Goal: Transaction & Acquisition: Register for event/course

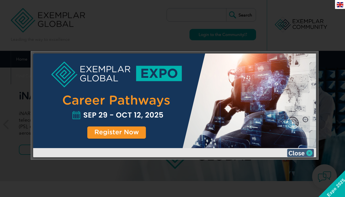
click at [308, 151] on img at bounding box center [300, 153] width 27 height 8
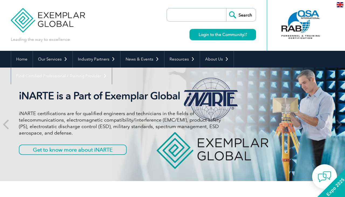
click at [335, 187] on span "Expo 2025" at bounding box center [335, 186] width 31 height 31
click at [234, 33] on link "Login to the Community" at bounding box center [223, 34] width 67 height 11
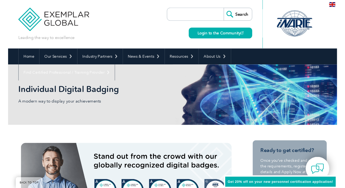
scroll to position [96, 0]
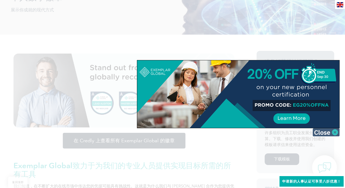
click at [336, 130] on img at bounding box center [326, 132] width 27 height 8
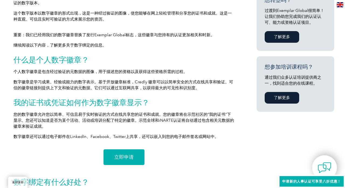
scroll to position [285, 0]
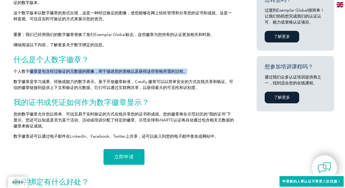
drag, startPoint x: 28, startPoint y: 70, endPoint x: 191, endPoint y: 69, distance: 163.0
click at [191, 69] on p "个人数字徽章是包含经过验证的元数据的图像，用于描述您的资格以及获得这些资格所需的过程。" at bounding box center [123, 71] width 221 height 6
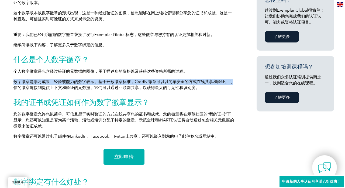
drag, startPoint x: 15, startPoint y: 82, endPoint x: 233, endPoint y: 79, distance: 217.5
click at [233, 79] on p "数字徽章是学习成果、经验或能力的数字表示。基于开放徽章标准，Credly 徽章可以以简单安全的方式在线共享和验证。可信的徽章链接到提供上下文和验证的元数据。它…" at bounding box center [123, 85] width 221 height 12
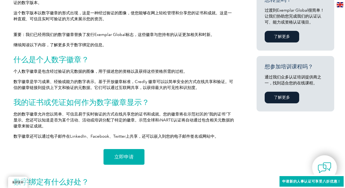
click at [209, 86] on p "数字徽章是学习成果、经验或能力的数字表示。基于开放徽章标准，Credly 徽章可以以简单安全的方式在线共享和验证。可信的徽章链接到提供上下文和验证的元数据。它…" at bounding box center [123, 85] width 221 height 12
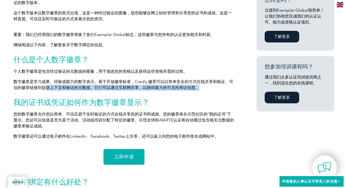
drag, startPoint x: 48, startPoint y: 88, endPoint x: 205, endPoint y: 86, distance: 157.6
click at [205, 86] on p "数字徽章是学习成果、经验或能力的数字表示。基于开放徽章标准，Credly 徽章可以以简单安全的方式在线共享和验证。可信的徽章链接到提供上下文和验证的元数据。它…" at bounding box center [123, 85] width 221 height 12
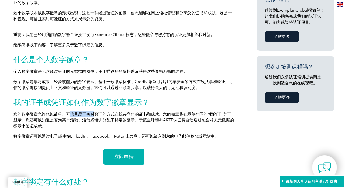
drag, startPoint x: 68, startPoint y: 114, endPoint x: 96, endPoint y: 114, distance: 28.1
click at [96, 114] on p "您的数字徽章允许您以简单、可信且易于实时验证的方式在线共享您的证书和成就。您的徽章将在示范社区的“我的证书”下显示。您还可以知道是否为某个活动、活动或培训分配…" at bounding box center [123, 120] width 221 height 18
click at [124, 157] on span "立即申请" at bounding box center [123, 156] width 19 height 5
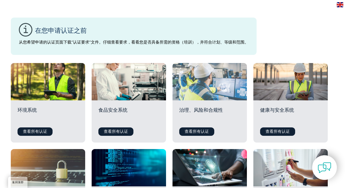
scroll to position [135, 0]
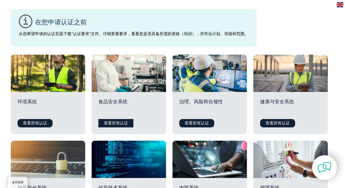
click at [122, 121] on link "查看所有认证" at bounding box center [116, 123] width 35 height 8
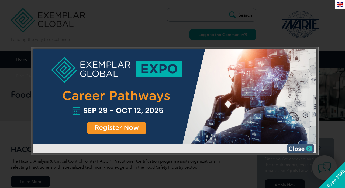
click at [309, 150] on img at bounding box center [300, 148] width 27 height 8
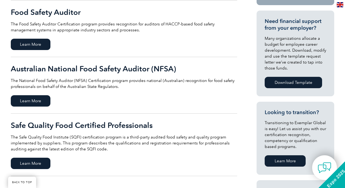
scroll to position [189, 0]
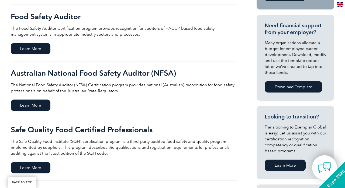
drag, startPoint x: 205, startPoint y: 59, endPoint x: 221, endPoint y: 43, distance: 22.5
drag, startPoint x: 221, startPoint y: 43, endPoint x: 212, endPoint y: 168, distance: 125.8
click at [212, 168] on link "Safe Quality Food Certified Professionals The Safe Quality Food Institute (SQFI…" at bounding box center [124, 149] width 227 height 62
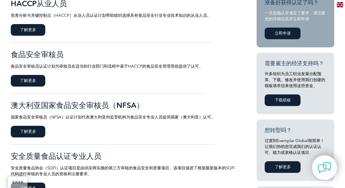
scroll to position [120, 0]
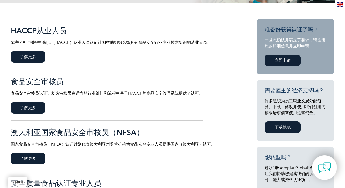
click at [286, 60] on link "立即申请" at bounding box center [283, 61] width 36 height 12
